Goal: Task Accomplishment & Management: Complete application form

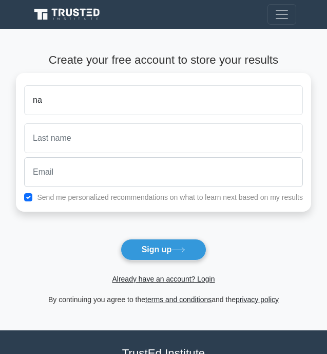
type input "n"
type input "NABONEKA"
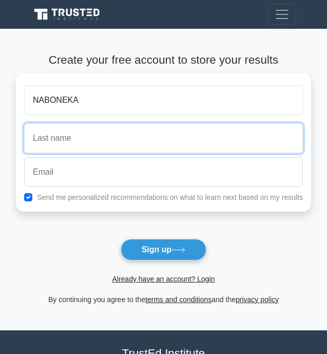
click at [126, 145] on input "text" at bounding box center [163, 138] width 279 height 30
type input "ONAN"
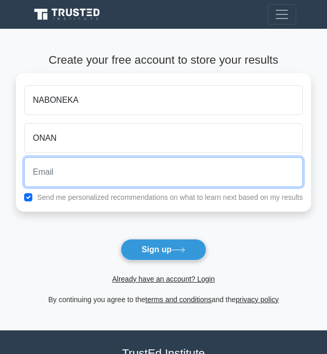
click at [56, 171] on input "email" at bounding box center [163, 172] width 279 height 30
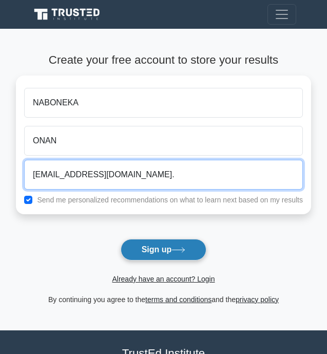
type input "nabonekaonan@gmail.com."
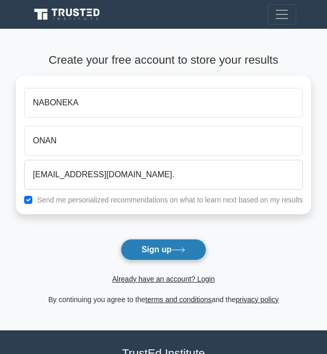
click at [185, 248] on icon at bounding box center [178, 250] width 14 height 6
click at [197, 245] on button "Sign up" at bounding box center [164, 250] width 86 height 22
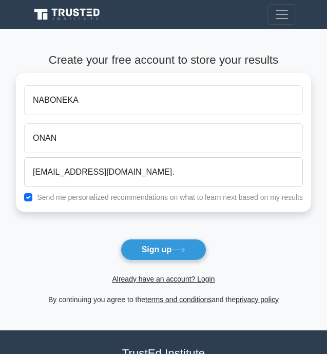
click at [212, 199] on label "Send me personalized recommendations on what to learn next based on my results" at bounding box center [170, 197] width 266 height 8
click at [214, 199] on label "Send me personalized recommendations on what to learn next based on my results" at bounding box center [170, 197] width 266 height 8
